Goal: Information Seeking & Learning: Learn about a topic

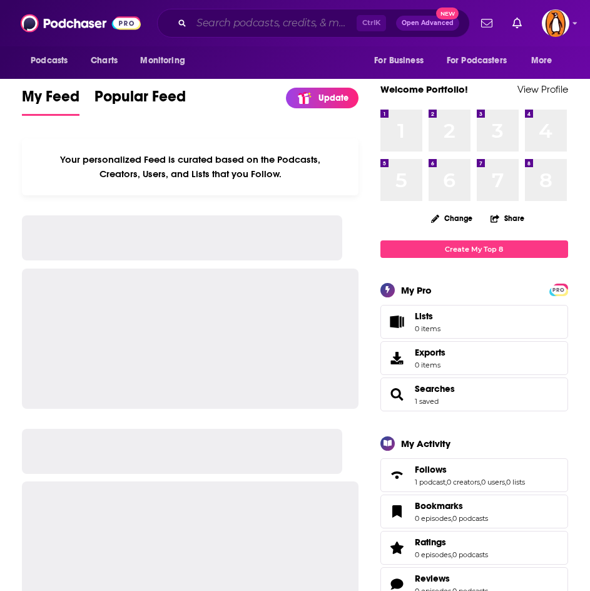
click at [235, 26] on input "Search podcasts, credits, & more..." at bounding box center [274, 23] width 165 height 20
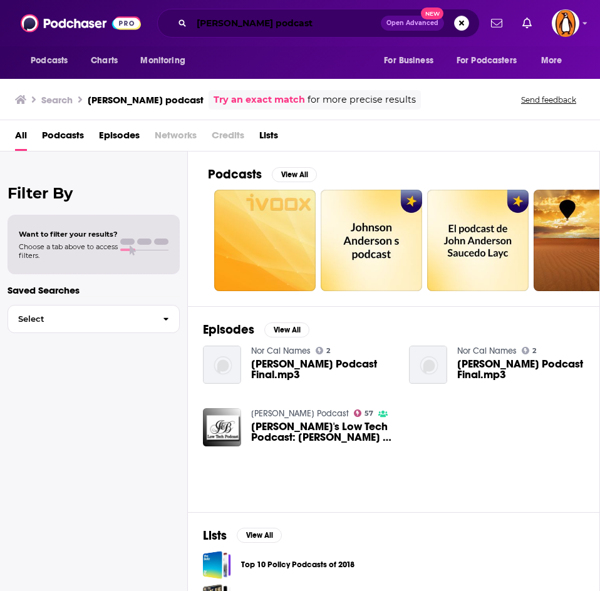
click at [283, 16] on input "[PERSON_NAME] podcast" at bounding box center [286, 23] width 189 height 20
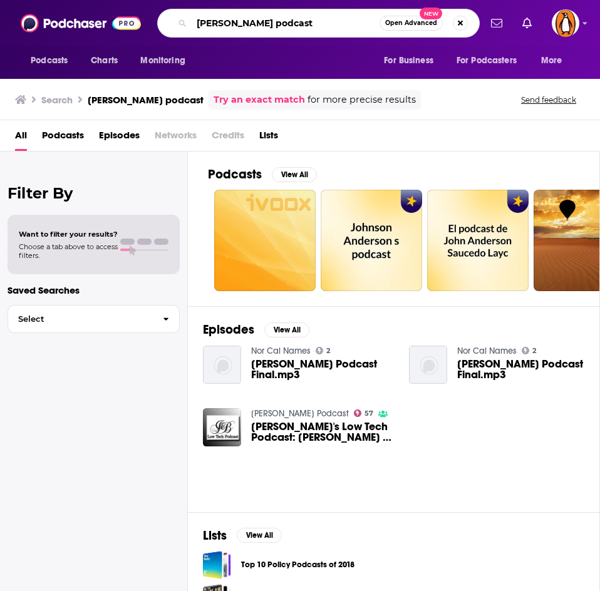
click at [283, 16] on input "[PERSON_NAME] podcast" at bounding box center [286, 23] width 188 height 20
type input "[PERSON_NAME]"
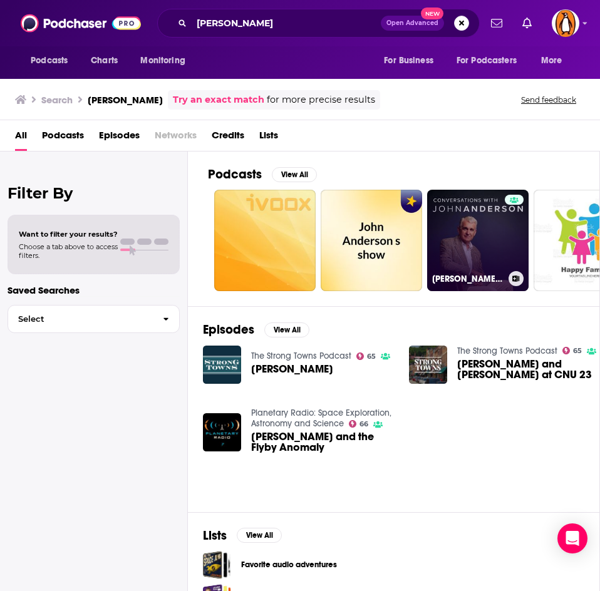
click at [468, 236] on link "[PERSON_NAME]: Conversations" at bounding box center [477, 240] width 101 height 101
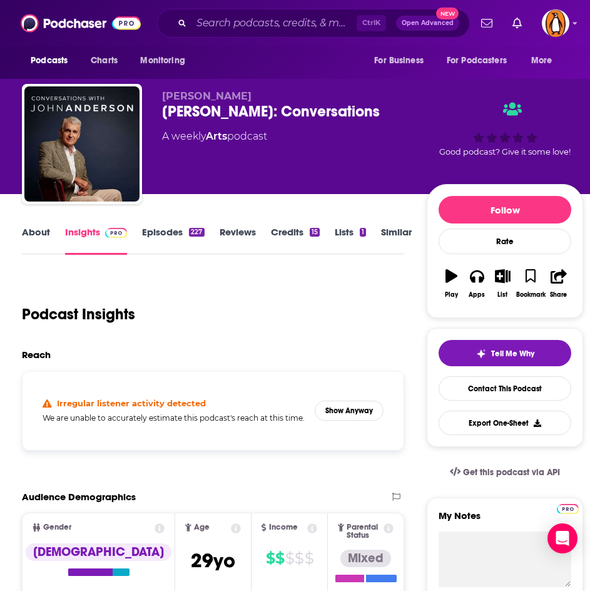
click at [25, 240] on link "About" at bounding box center [36, 240] width 28 height 29
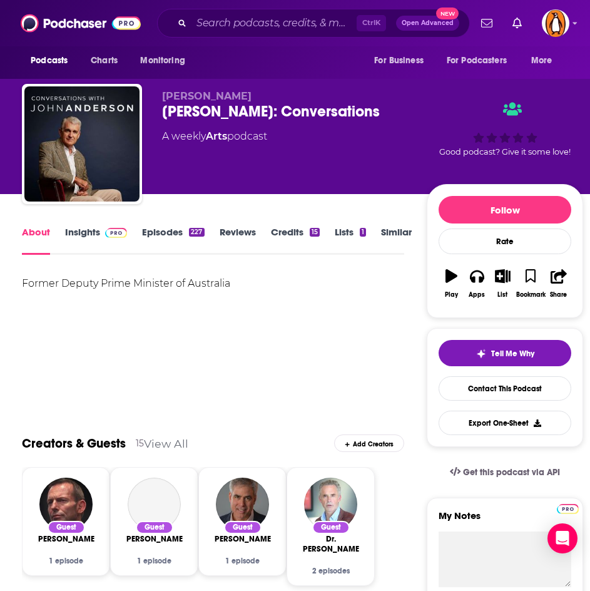
click at [97, 244] on link "Insights" at bounding box center [96, 240] width 62 height 29
